Goal: Navigation & Orientation: Find specific page/section

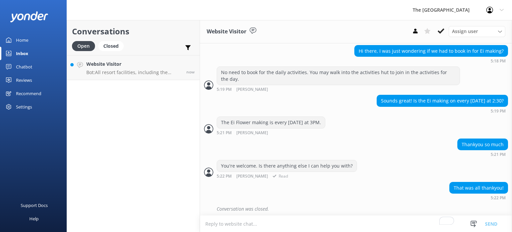
scroll to position [359, 0]
click at [138, 57] on link "Website Visitor Bot: All resort facilities, including the [GEOGRAPHIC_DATA], ar…" at bounding box center [133, 67] width 133 height 25
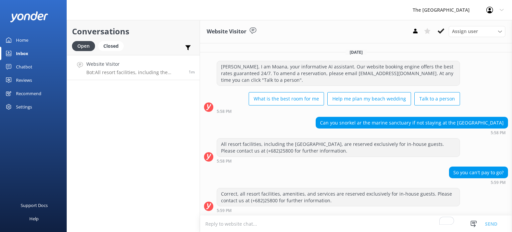
click at [19, 68] on div "Chatbot" at bounding box center [24, 66] width 16 height 13
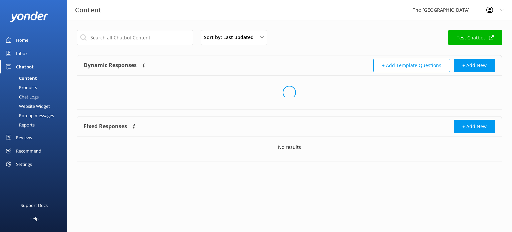
click at [29, 94] on div "Chat Logs" at bounding box center [21, 96] width 35 height 9
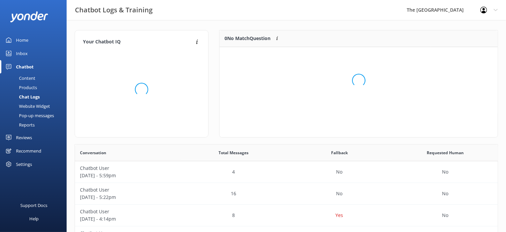
scroll to position [78, 273]
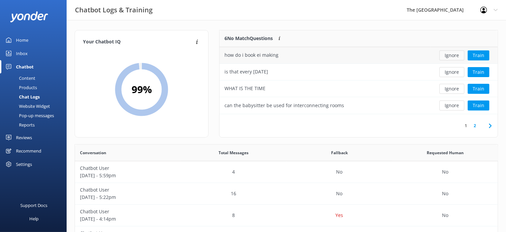
click at [453, 56] on button "Ignore" at bounding box center [452, 55] width 25 height 10
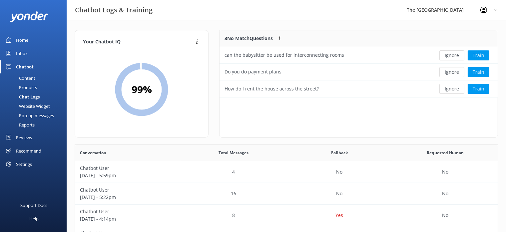
scroll to position [6, 6]
click at [452, 71] on button "Ignore" at bounding box center [452, 72] width 25 height 10
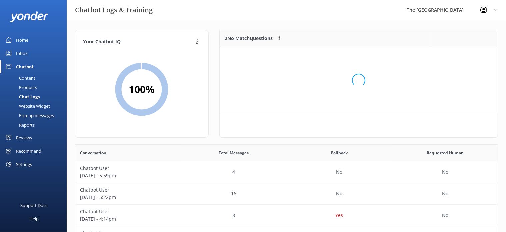
scroll to position [44, 273]
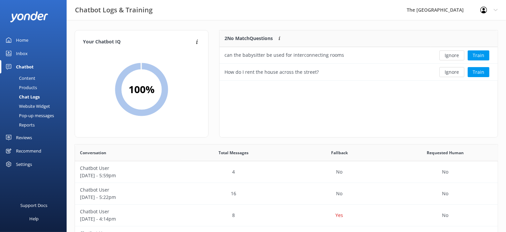
click at [452, 71] on button "Ignore" at bounding box center [452, 72] width 25 height 10
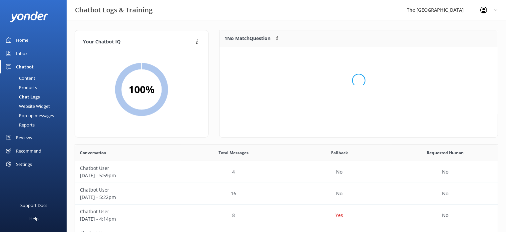
scroll to position [28, 273]
click at [452, 56] on button "Ignore" at bounding box center [452, 55] width 25 height 10
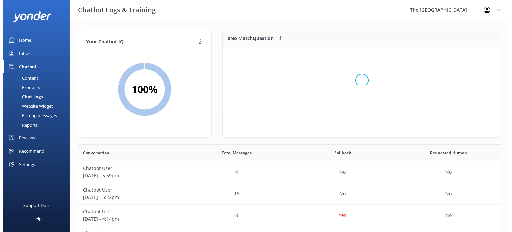
scroll to position [77, 273]
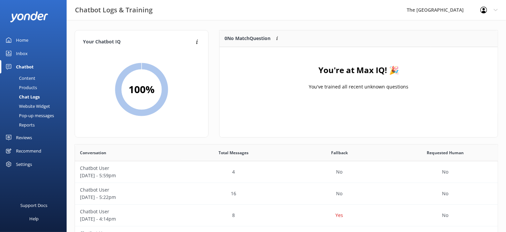
click at [24, 53] on div "Inbox" at bounding box center [22, 53] width 12 height 13
